Goal: Book appointment/travel/reservation

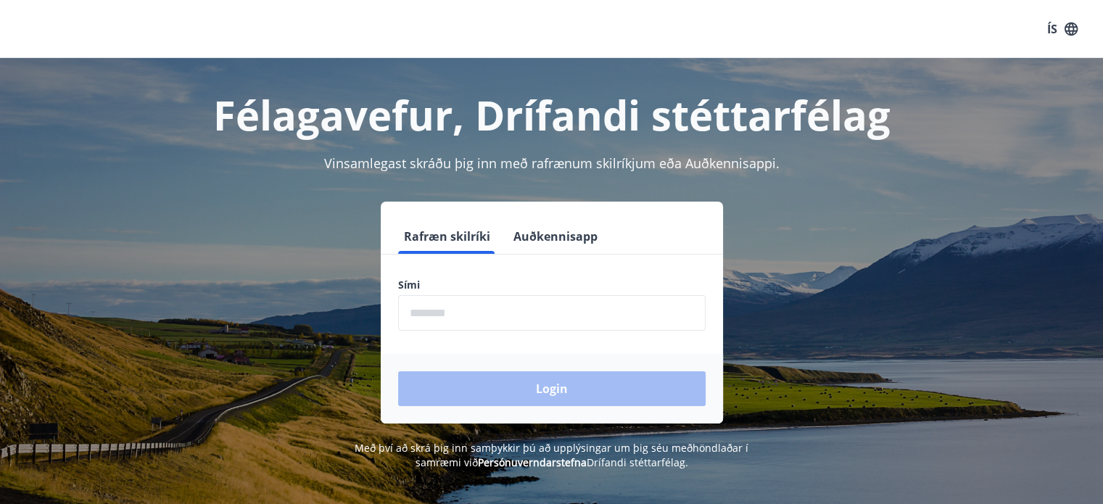
click at [488, 314] on input "phone" at bounding box center [552, 313] width 308 height 36
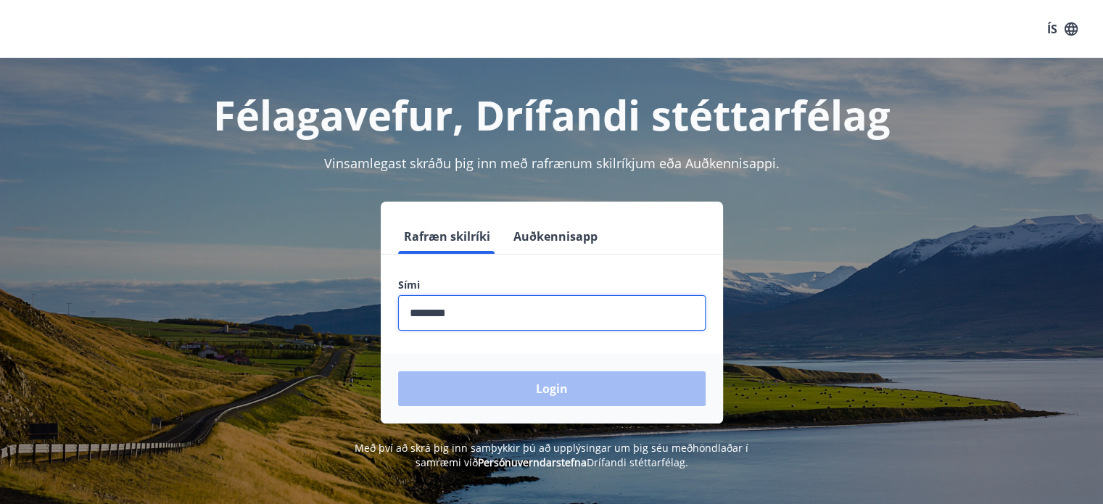
click at [432, 313] on input "phone" at bounding box center [552, 313] width 308 height 36
click at [479, 315] on input "phone" at bounding box center [552, 313] width 308 height 36
click at [435, 310] on input "phone" at bounding box center [552, 313] width 308 height 36
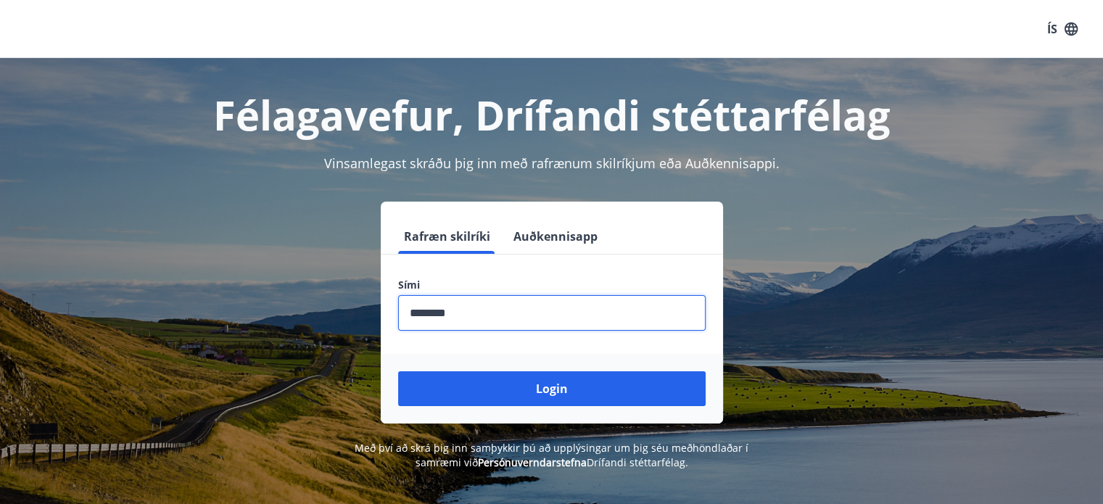
type input "********"
click at [439, 379] on button "Login" at bounding box center [552, 388] width 308 height 35
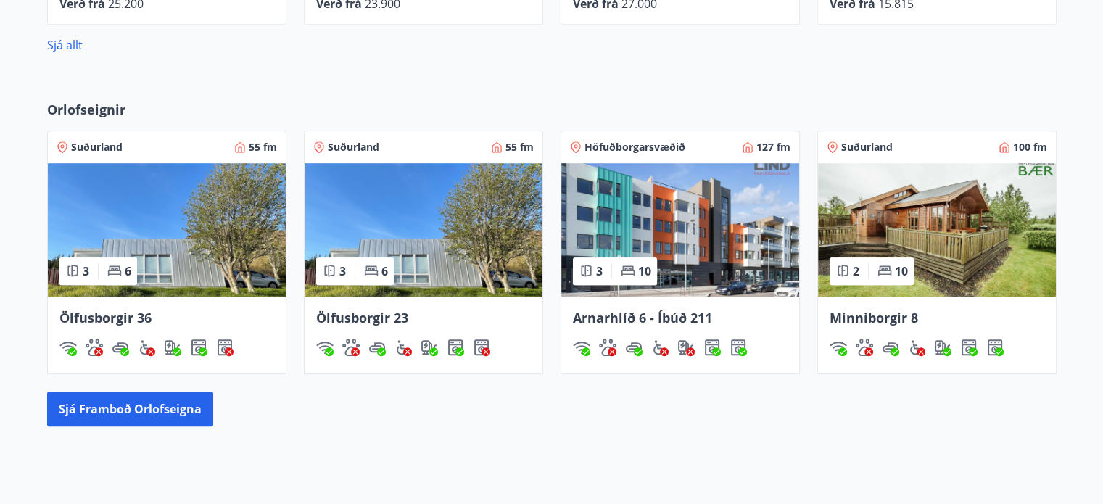
scroll to position [943, 0]
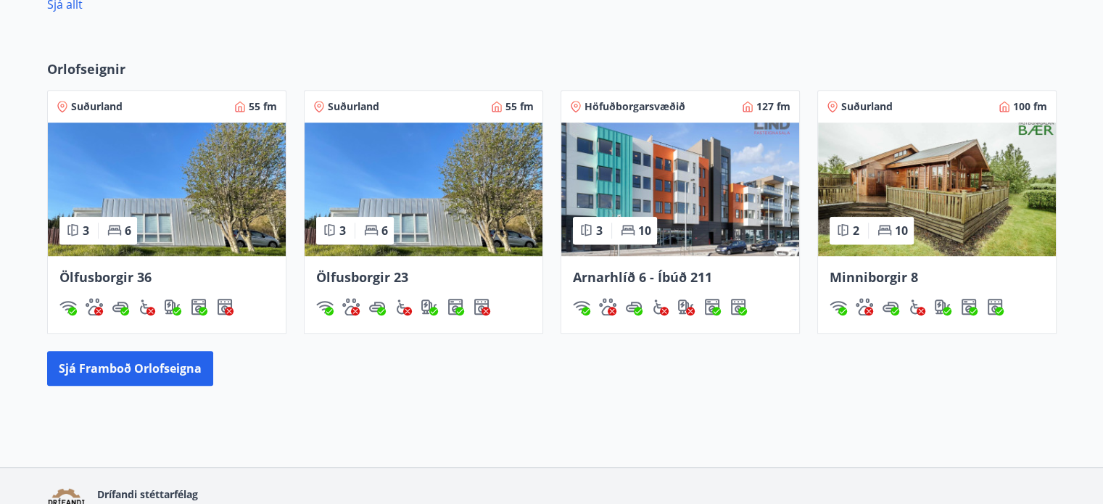
click at [722, 203] on img at bounding box center [680, 189] width 238 height 133
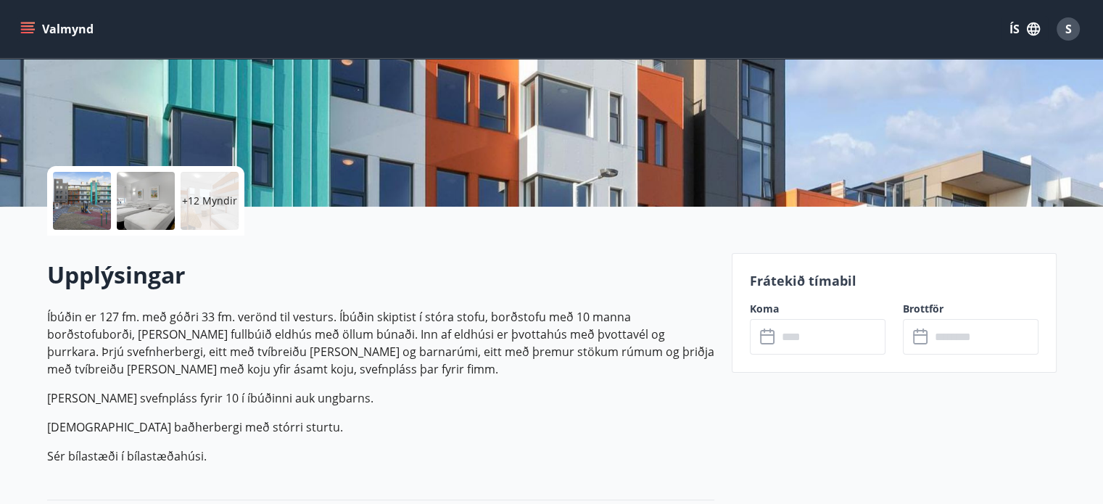
scroll to position [308, 0]
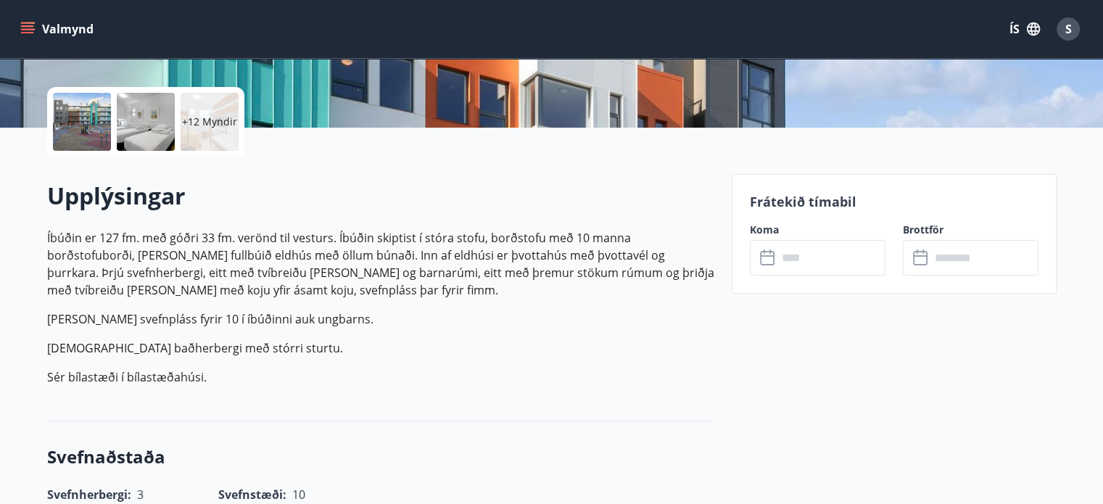
click at [807, 264] on input "text" at bounding box center [831, 258] width 108 height 36
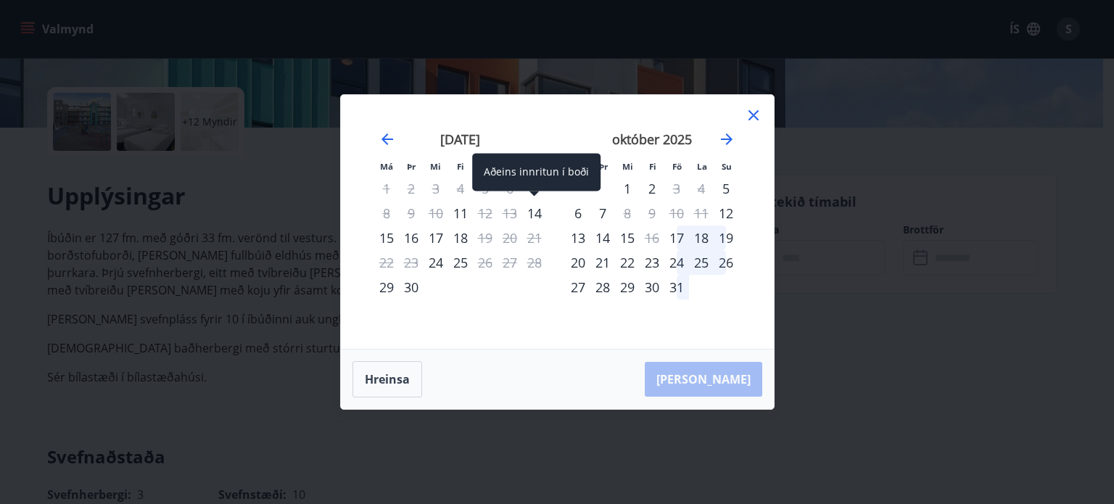
click at [532, 213] on div "14" at bounding box center [534, 213] width 25 height 25
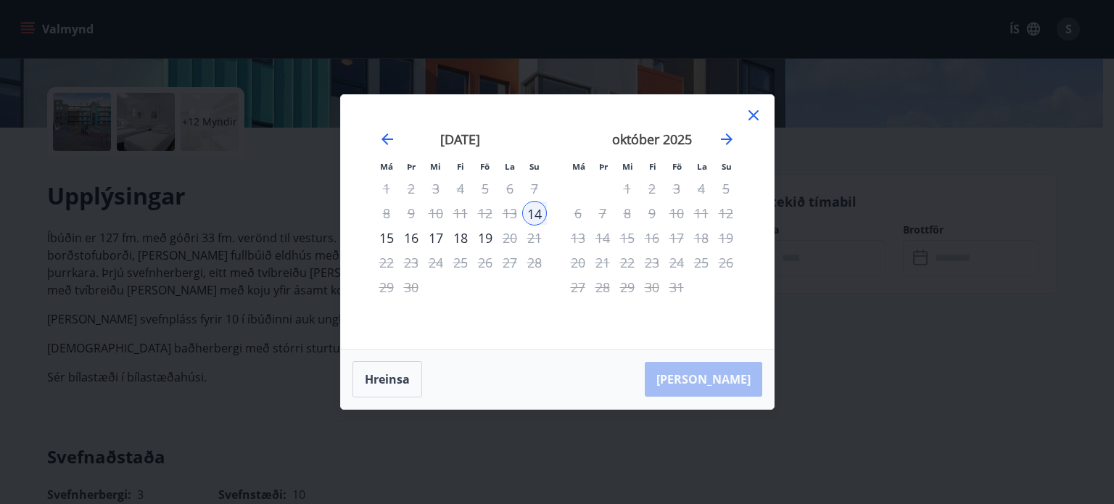
click at [751, 115] on icon at bounding box center [753, 115] width 10 height 10
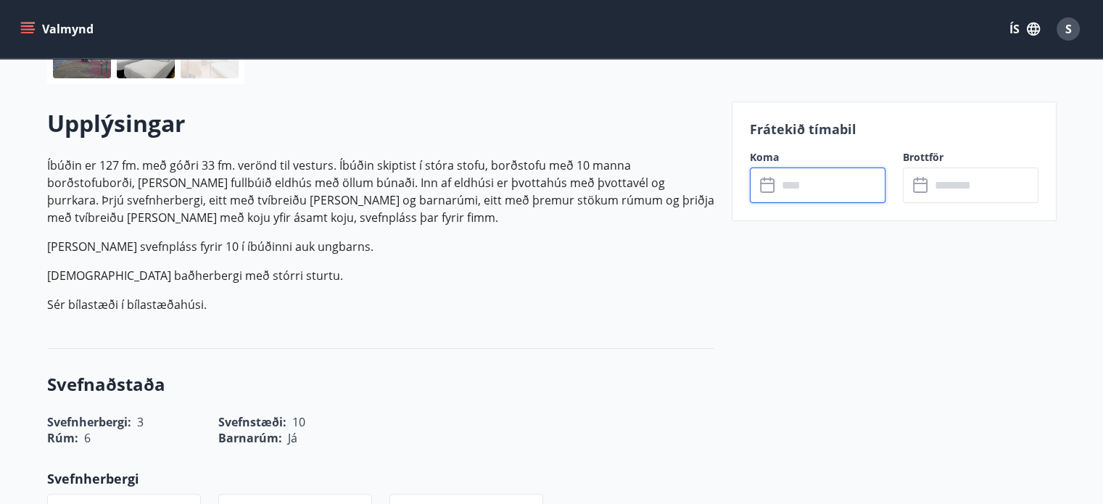
scroll to position [0, 0]
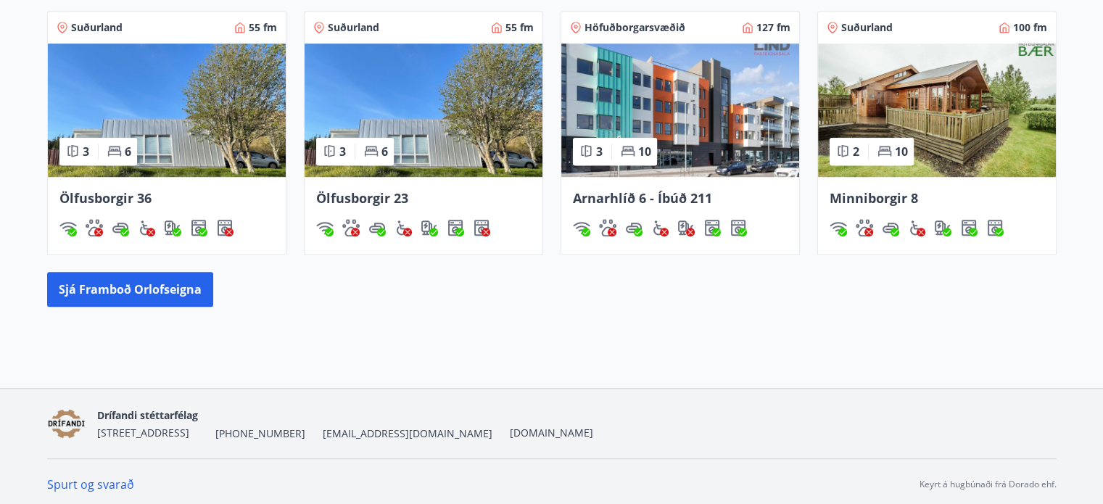
scroll to position [1026, 0]
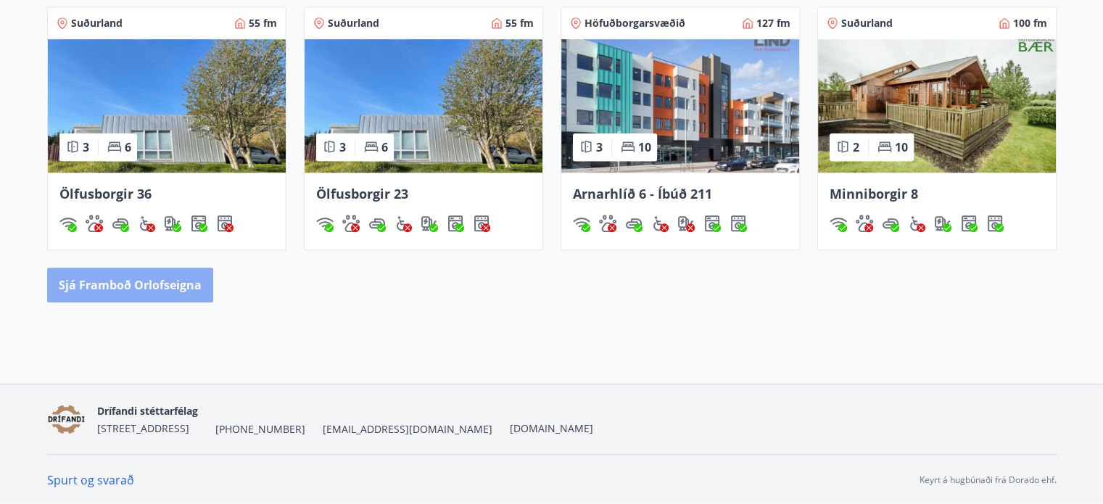
click at [172, 286] on button "Sjá framboð orlofseigna" at bounding box center [130, 285] width 166 height 35
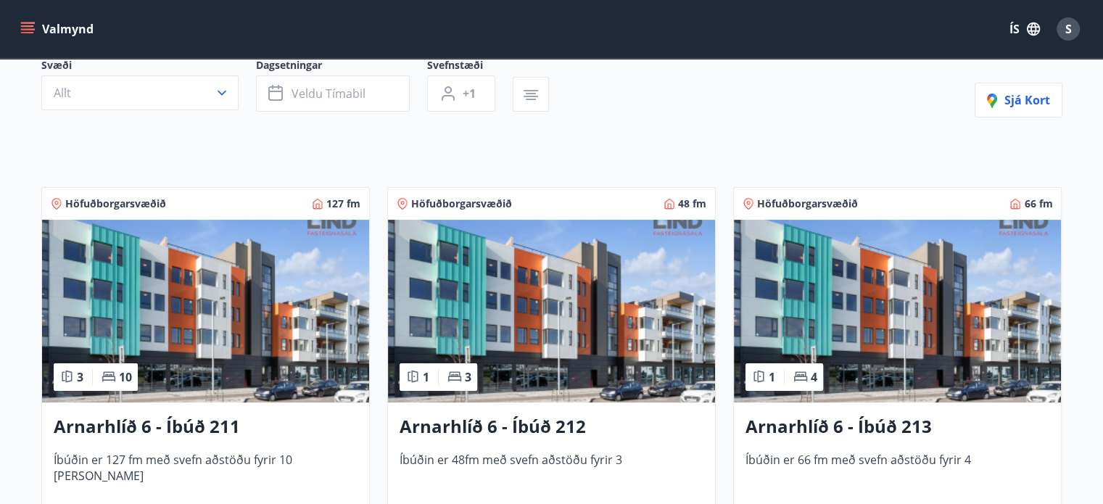
scroll to position [145, 0]
click at [914, 308] on img at bounding box center [897, 311] width 327 height 183
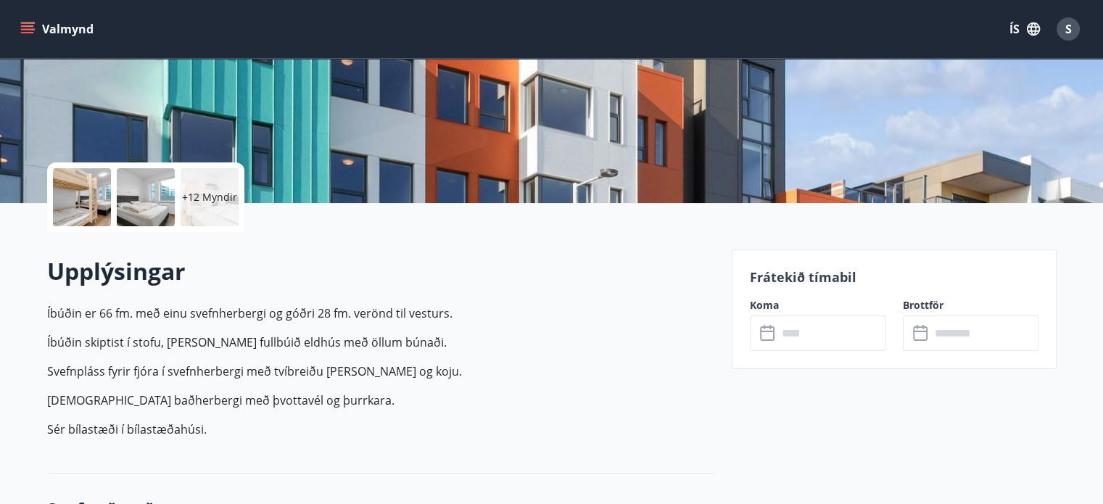
scroll to position [226, 0]
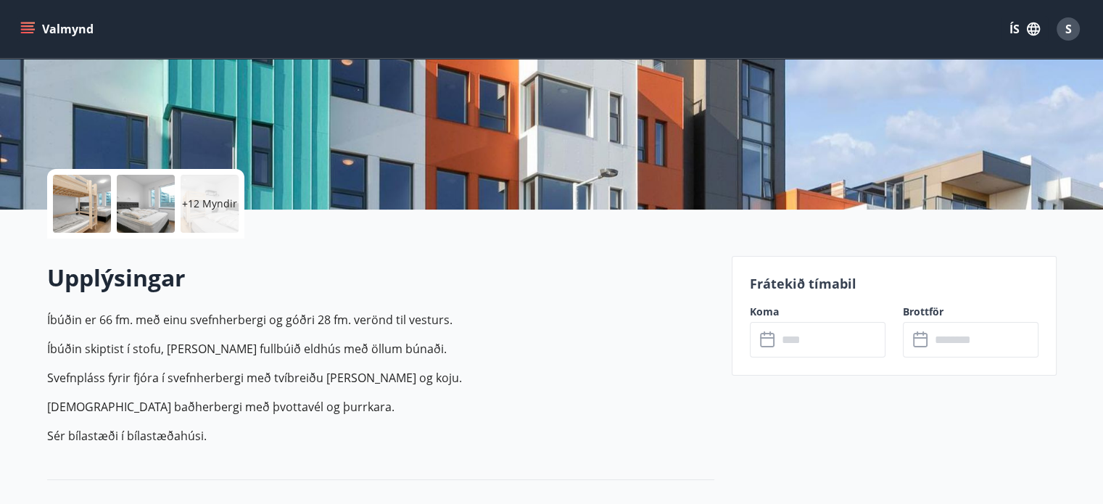
click at [793, 329] on input "text" at bounding box center [831, 340] width 108 height 36
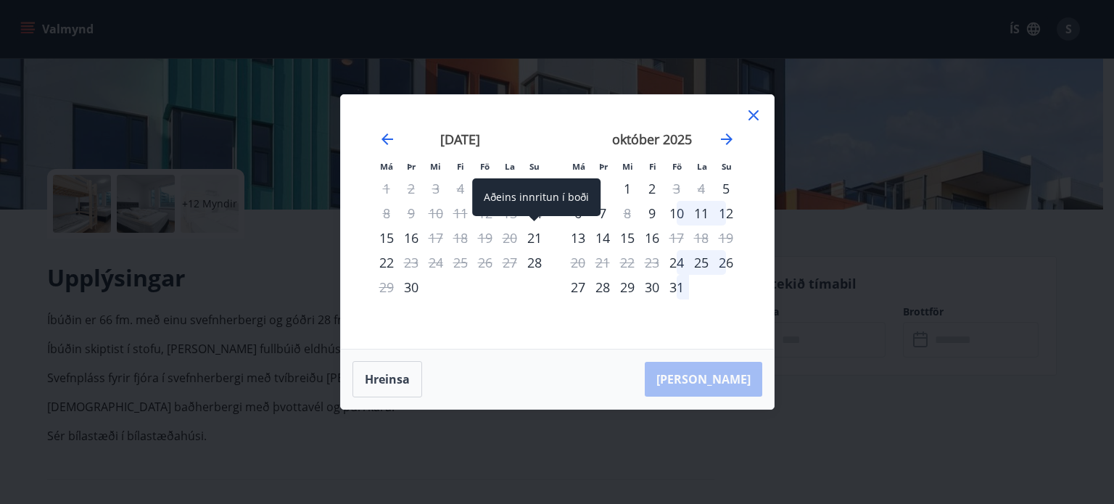
click at [530, 214] on div "Aðeins innritun í boði" at bounding box center [536, 197] width 128 height 38
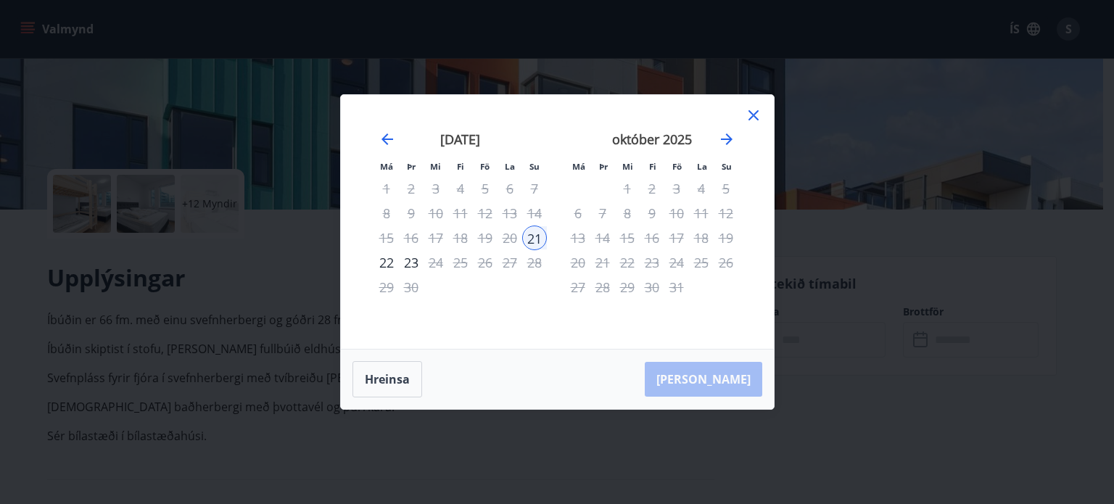
click at [537, 208] on div "14" at bounding box center [534, 213] width 25 height 25
click at [754, 115] on icon at bounding box center [753, 115] width 17 height 17
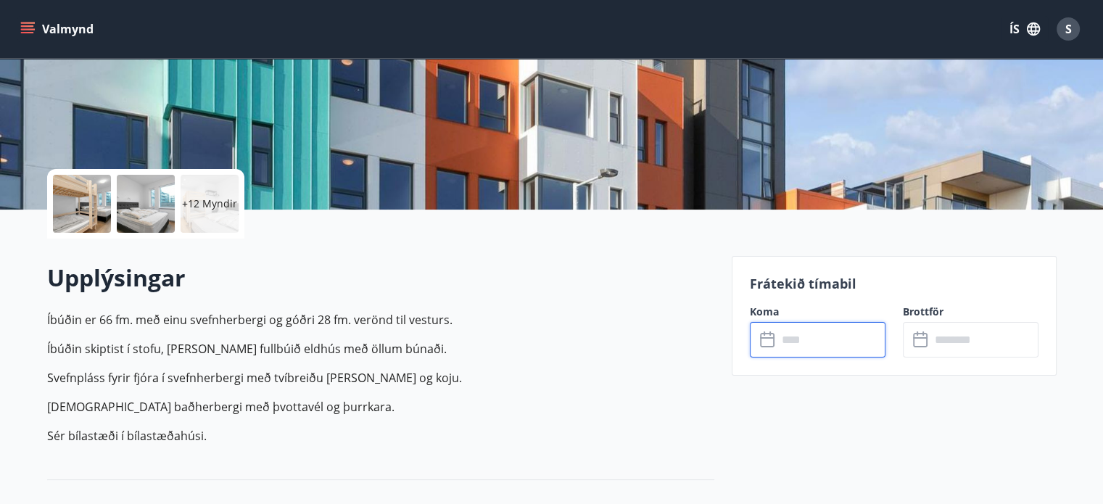
click at [798, 327] on input "text" at bounding box center [831, 340] width 108 height 36
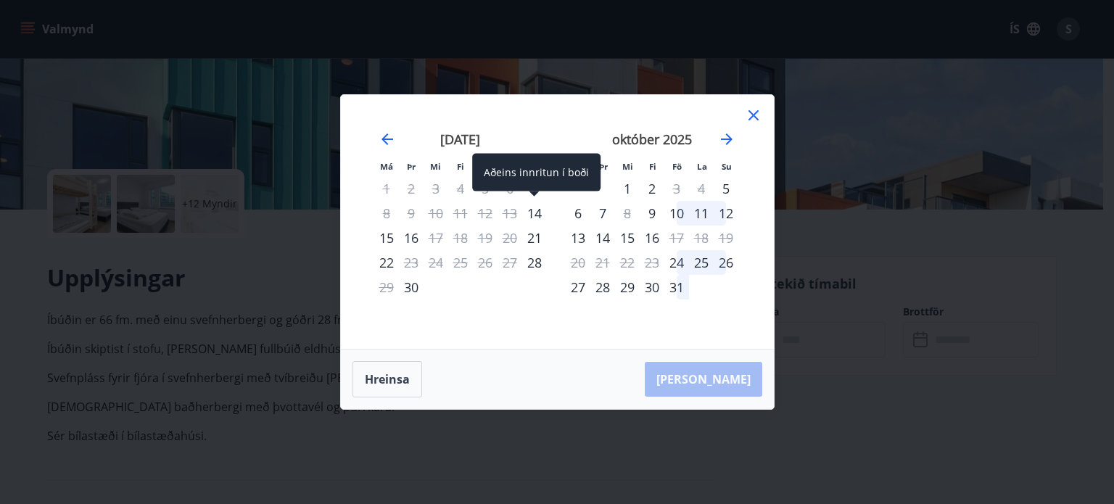
click at [532, 209] on div "14" at bounding box center [534, 213] width 25 height 25
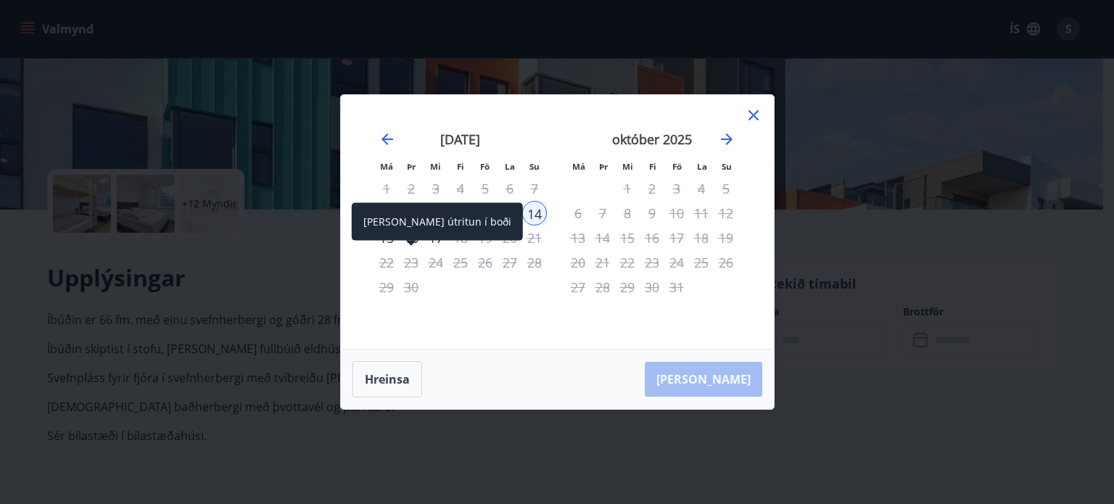
click at [408, 243] on span at bounding box center [411, 244] width 10 height 7
click at [410, 236] on div "[PERSON_NAME] útritun í boði" at bounding box center [437, 222] width 171 height 38
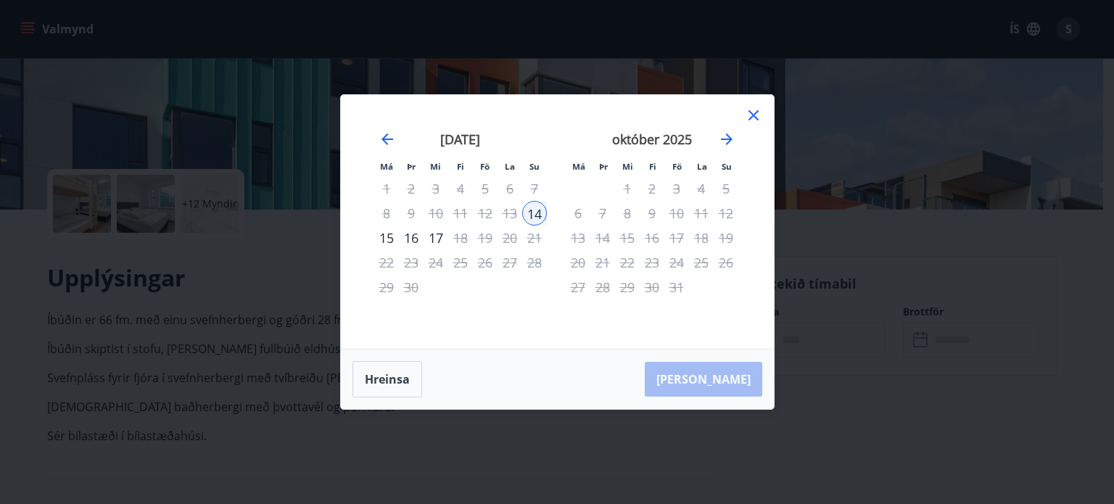
click at [751, 113] on icon at bounding box center [753, 115] width 10 height 10
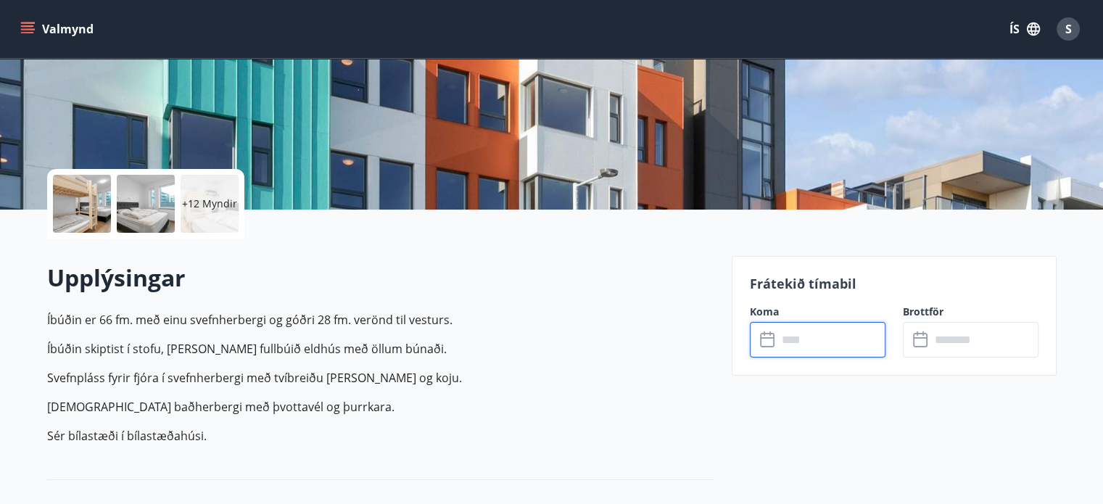
click at [815, 332] on input "text" at bounding box center [831, 340] width 108 height 36
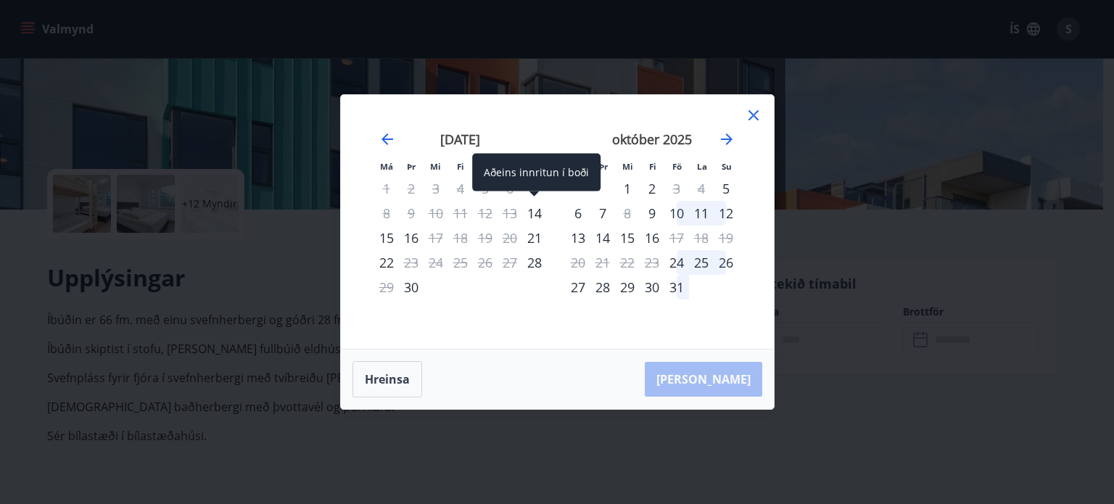
click at [534, 210] on div "14" at bounding box center [534, 213] width 25 height 25
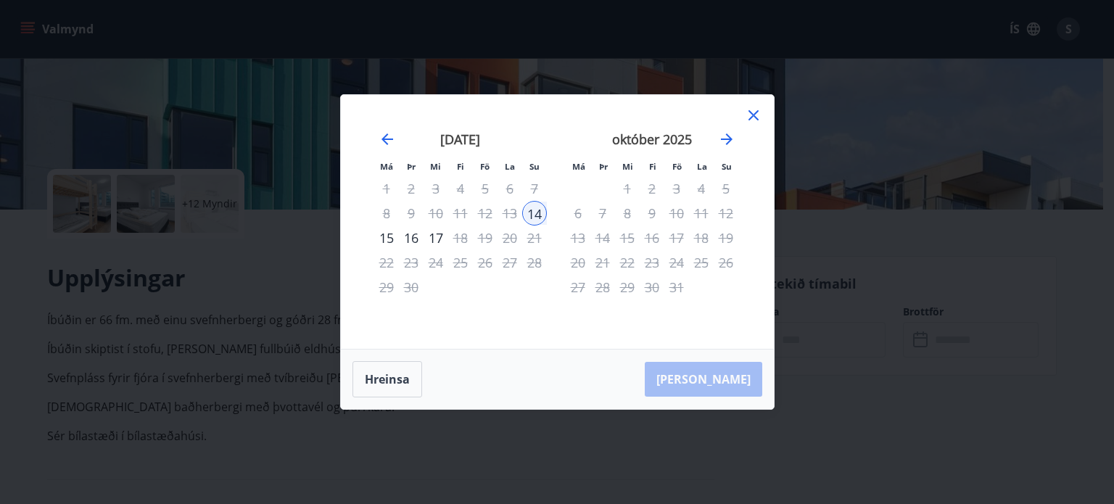
click at [410, 234] on div "16" at bounding box center [411, 238] width 25 height 25
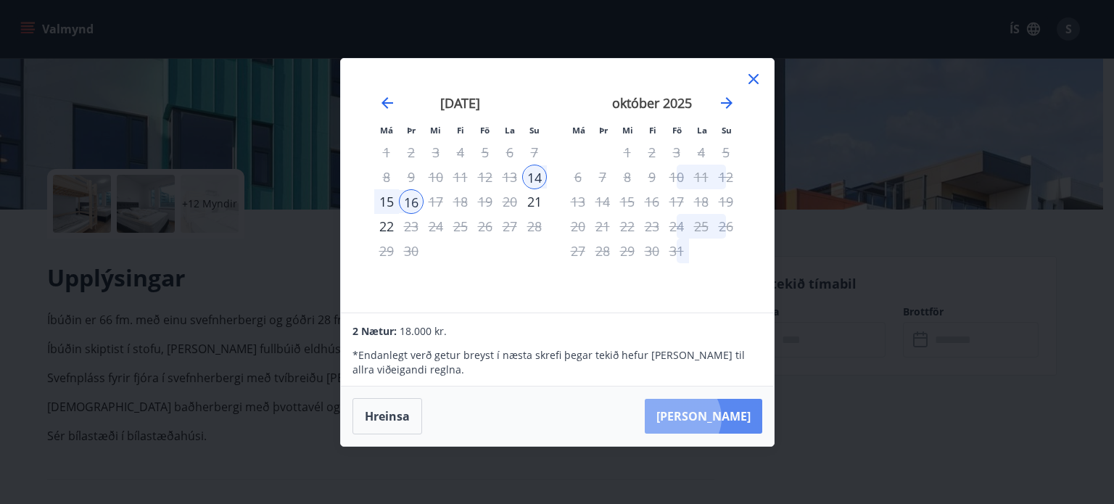
click at [724, 418] on button "[PERSON_NAME]" at bounding box center [703, 416] width 117 height 35
click at [722, 403] on button "[PERSON_NAME]" at bounding box center [703, 416] width 117 height 35
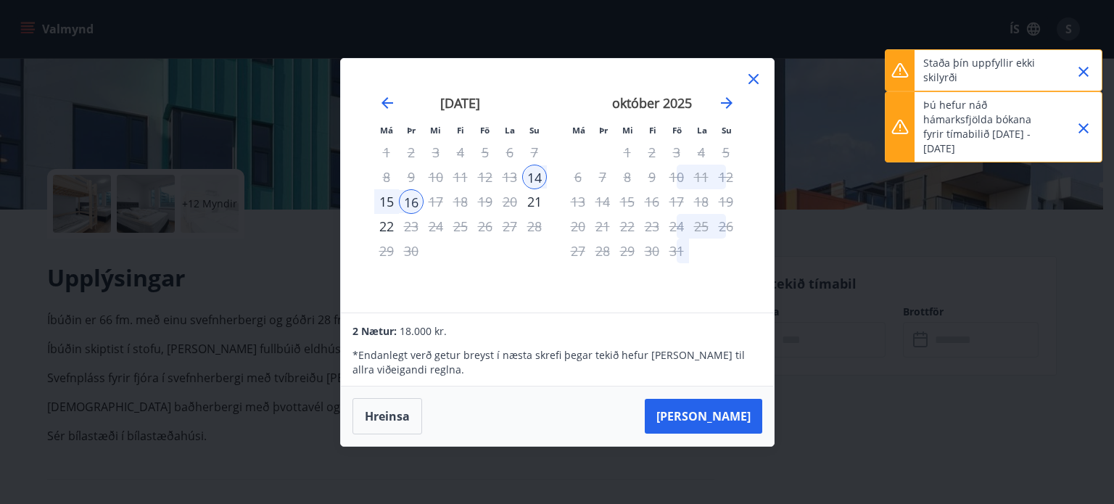
click at [751, 76] on icon at bounding box center [753, 79] width 10 height 10
